Goal: Transaction & Acquisition: Download file/media

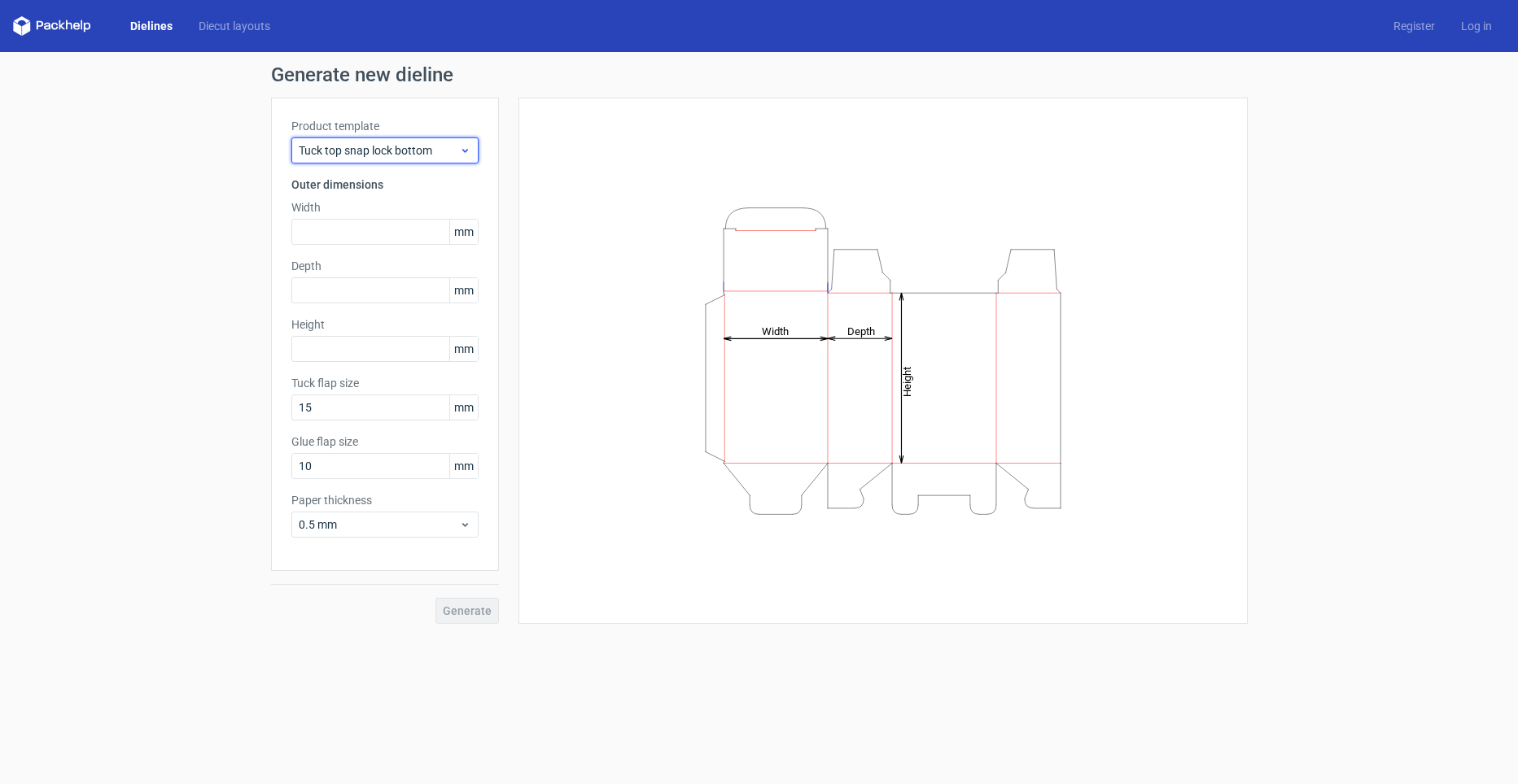
click at [432, 158] on span "Tuck top snap lock bottom" at bounding box center [378, 150] width 160 height 16
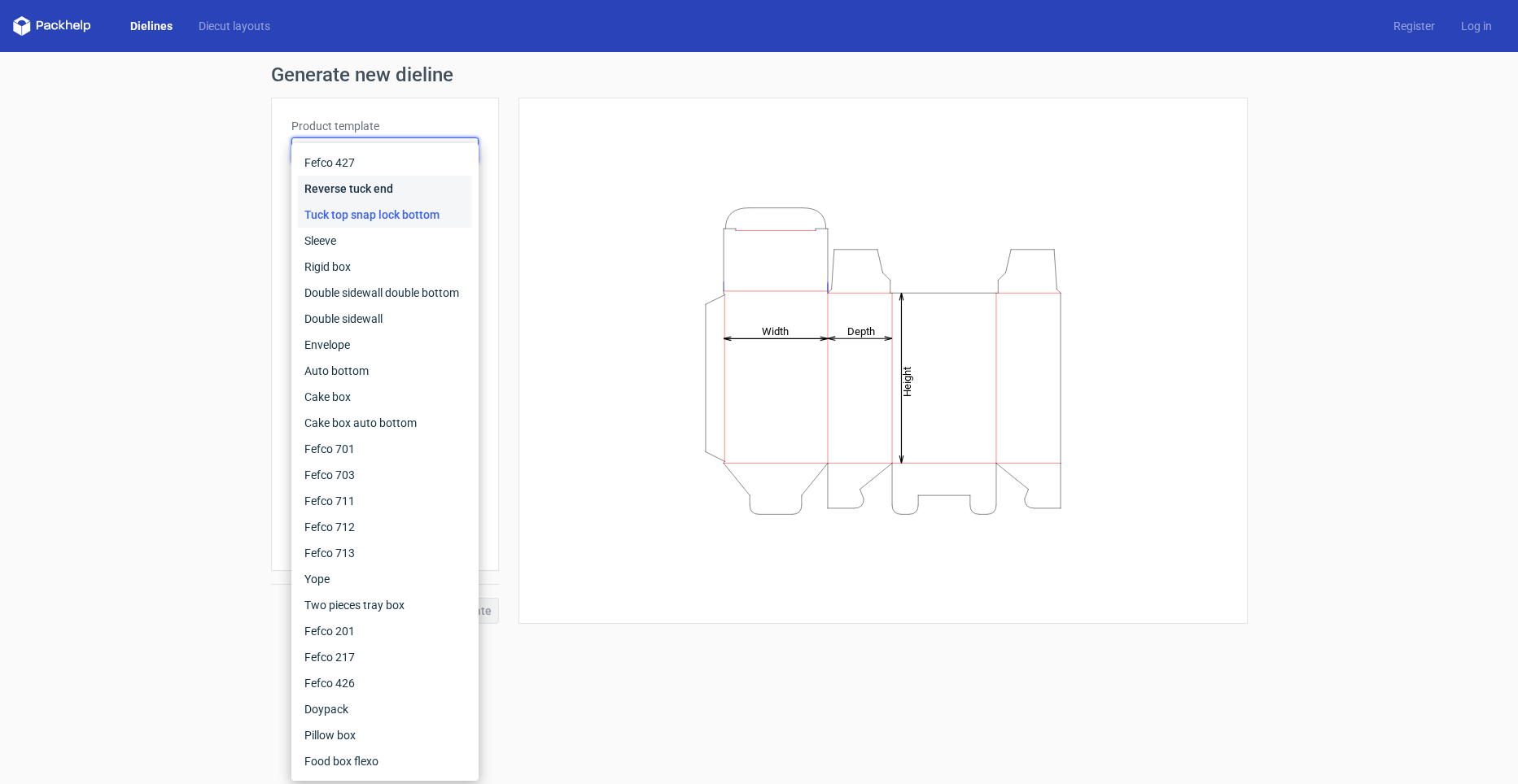
click at [400, 184] on div "Reverse tuck end" at bounding box center [385, 189] width 174 height 26
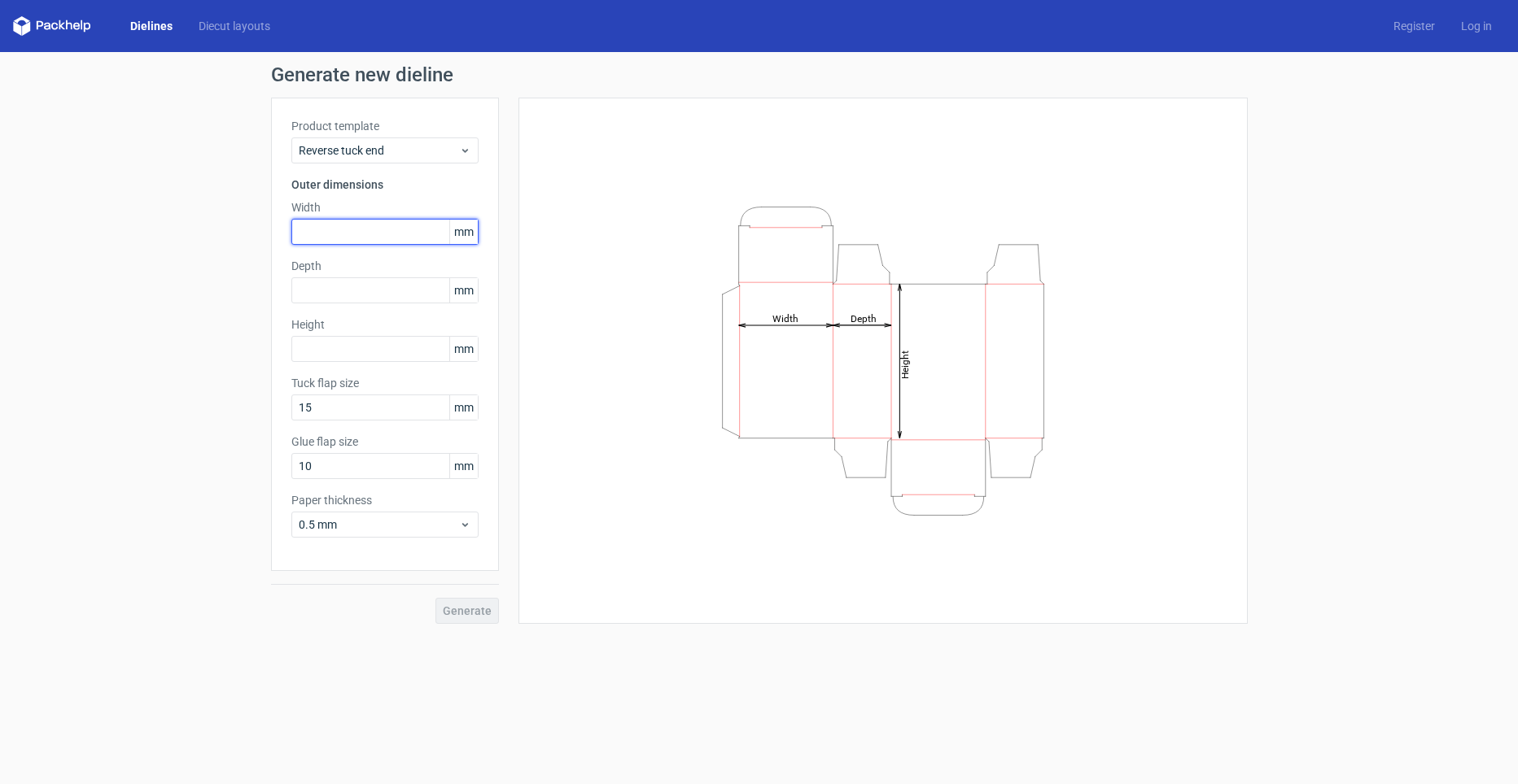
click at [366, 220] on input "text" at bounding box center [384, 232] width 187 height 26
type input "44"
drag, startPoint x: 372, startPoint y: 277, endPoint x: 209, endPoint y: 268, distance: 163.2
click at [209, 268] on div "Generate new dieline Product template Reverse tuck end Outer dimensions Width 4…" at bounding box center [759, 344] width 1518 height 585
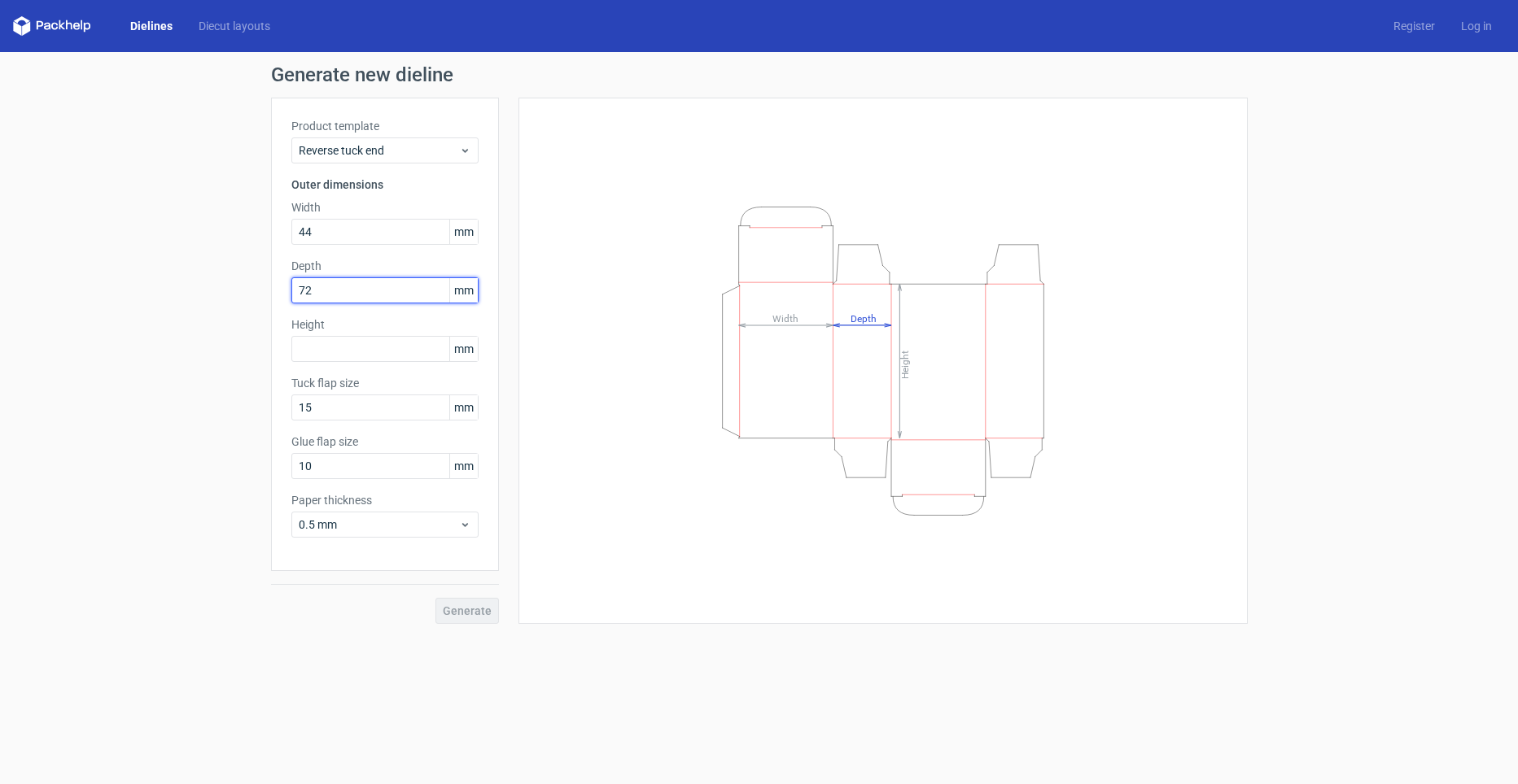
drag, startPoint x: 209, startPoint y: 268, endPoint x: 329, endPoint y: 279, distance: 120.5
click at [329, 279] on input "72" at bounding box center [384, 290] width 187 height 26
drag, startPoint x: 335, startPoint y: 288, endPoint x: 202, endPoint y: 278, distance: 133.4
click at [202, 278] on div "Generate new dieline Product template Reverse tuck end Outer dimensions Width 4…" at bounding box center [759, 344] width 1518 height 585
type input "34"
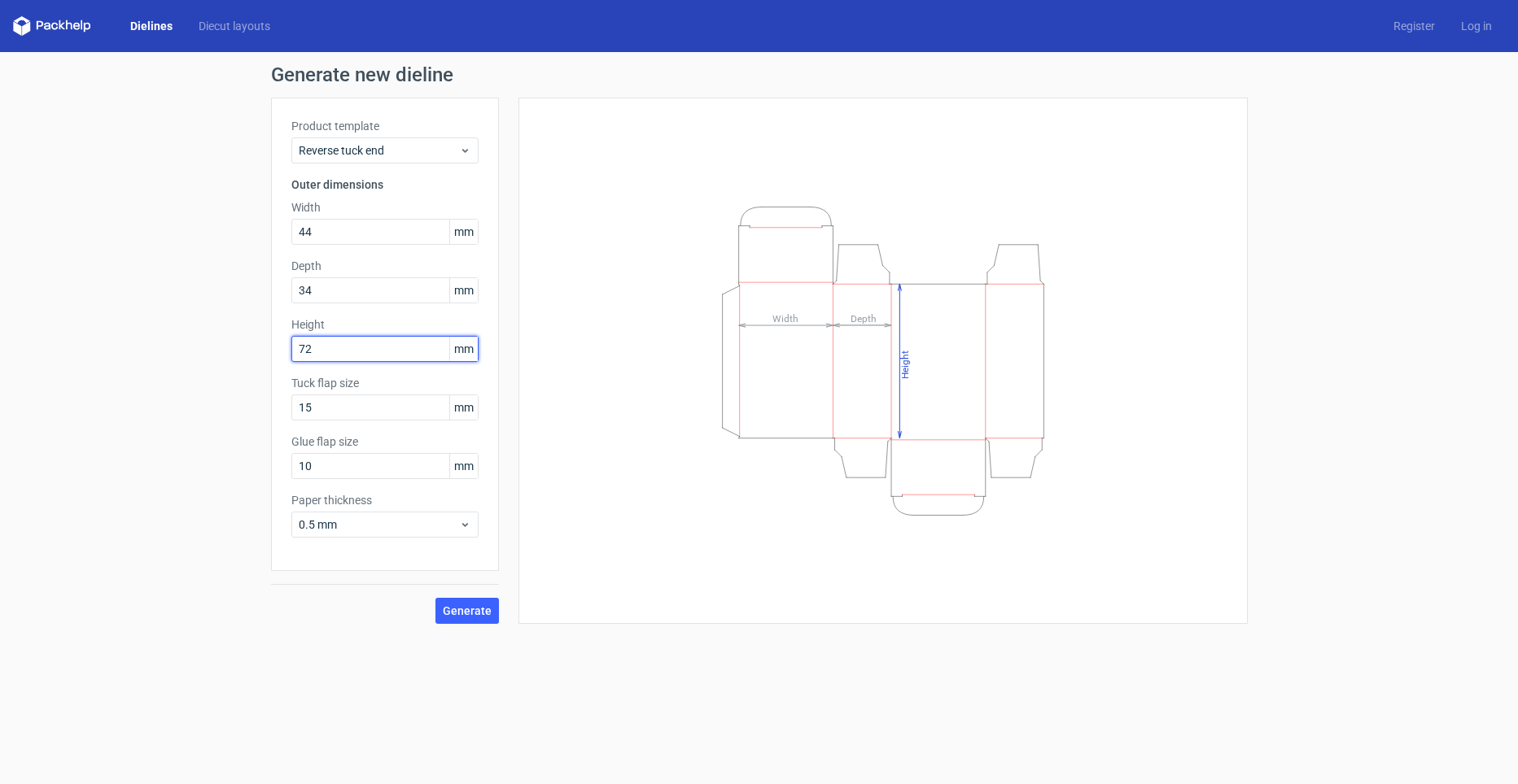
type input "72"
drag, startPoint x: 325, startPoint y: 414, endPoint x: 193, endPoint y: 410, distance: 132.1
click at [193, 410] on div "Generate new dieline Product template Reverse tuck end Outer dimensions Width 4…" at bounding box center [759, 344] width 1518 height 585
type input "11"
click at [451, 616] on span "Generate" at bounding box center [466, 611] width 49 height 11
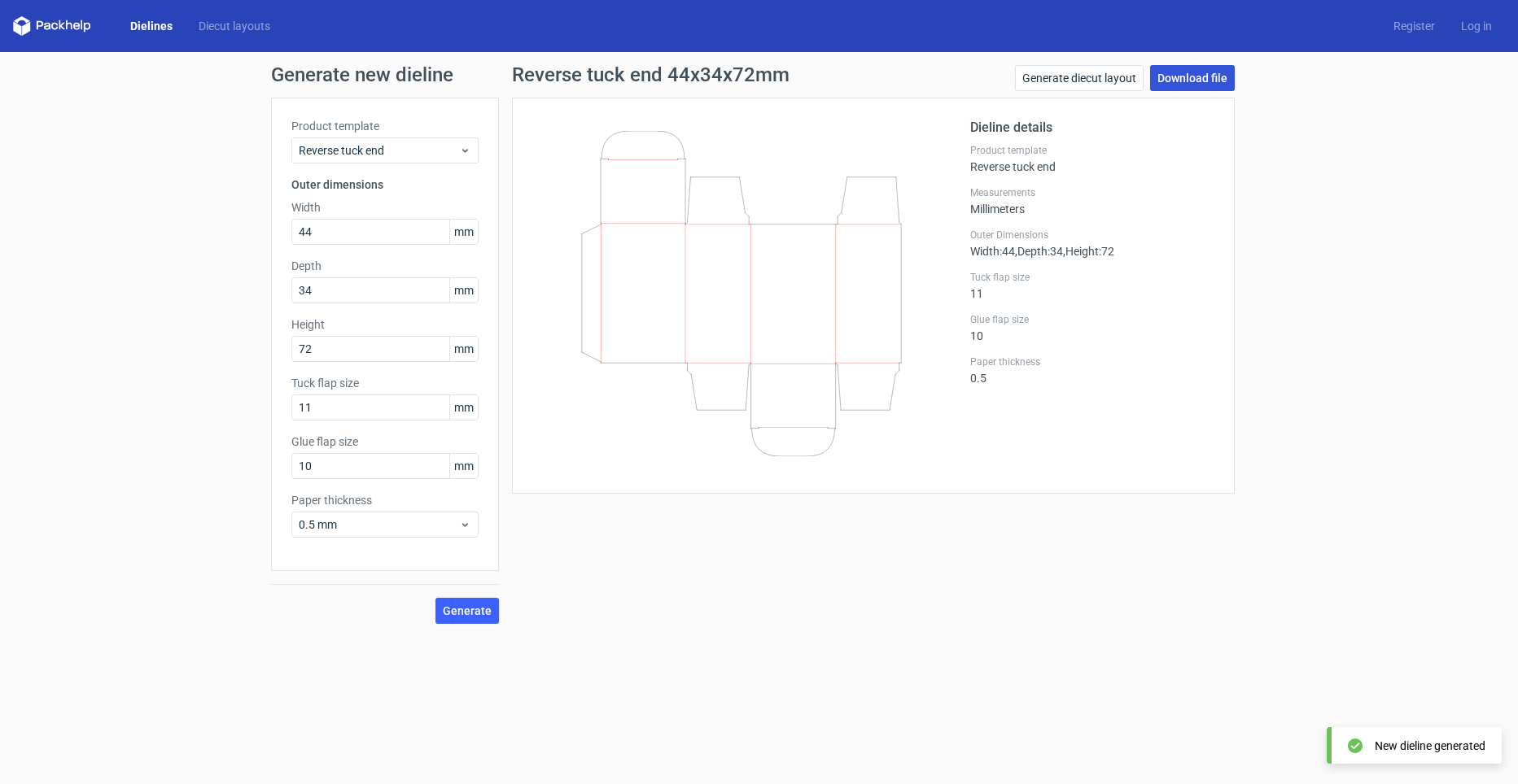
click at [1167, 79] on link "Download file" at bounding box center [1192, 78] width 84 height 26
